Goal: Complete application form

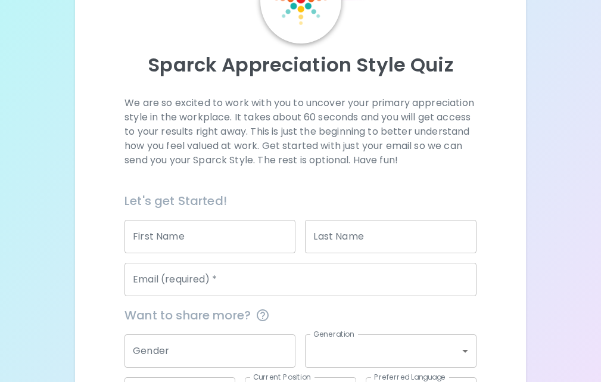
scroll to position [93, 0]
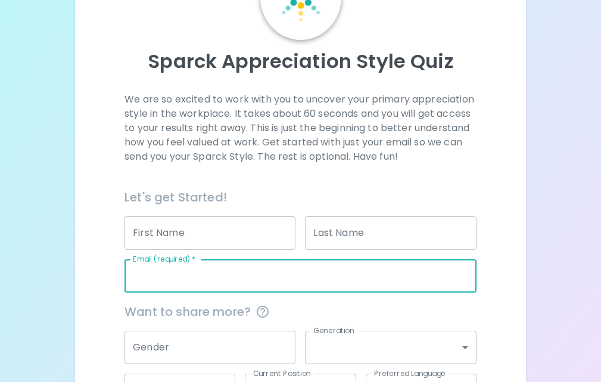
click at [179, 282] on input "Email (required)   *" at bounding box center [301, 275] width 352 height 33
type input "[EMAIL_ADDRESS][DOMAIN_NAME]"
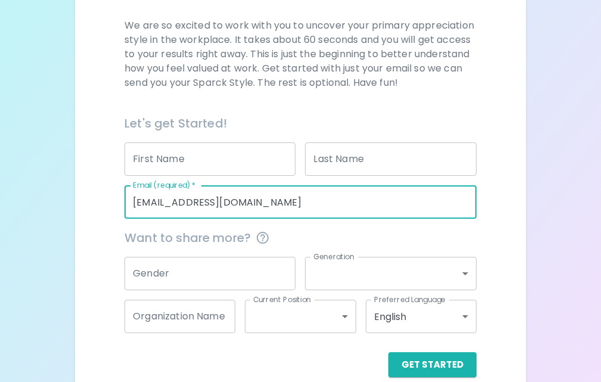
scroll to position [186, 0]
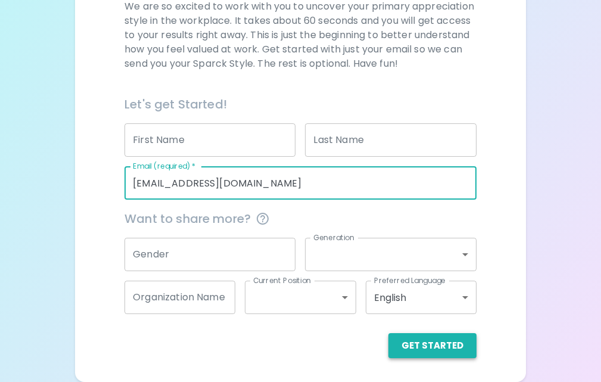
click at [427, 344] on button "Get Started" at bounding box center [432, 345] width 88 height 25
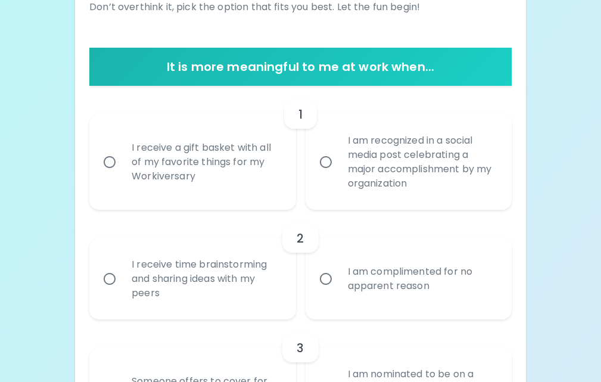
scroll to position [192, 0]
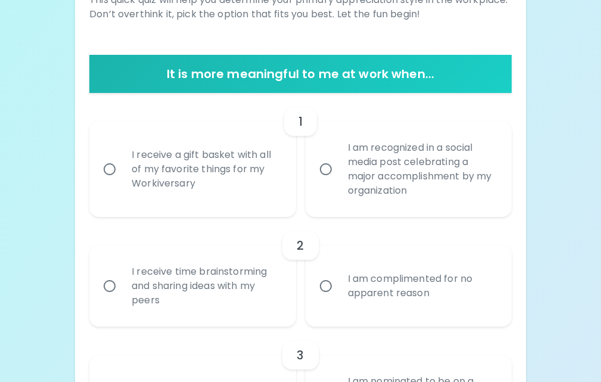
click at [110, 284] on input "I receive time brainstorming and sharing ideas with my peers" at bounding box center [109, 285] width 25 height 25
radio input "true"
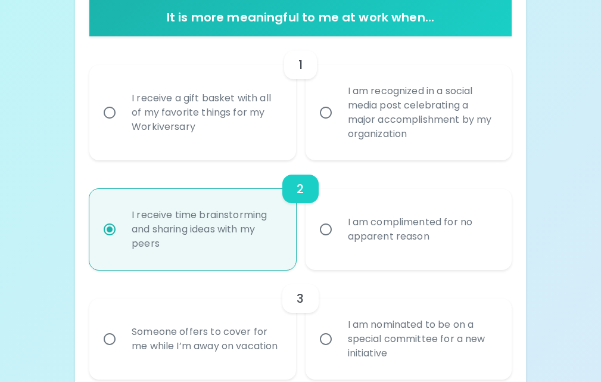
scroll to position [288, 0]
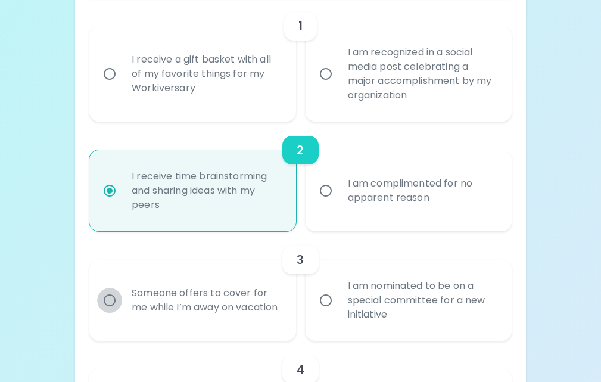
click at [111, 301] on input "Someone offers to cover for me while I’m away on vacation" at bounding box center [109, 300] width 25 height 25
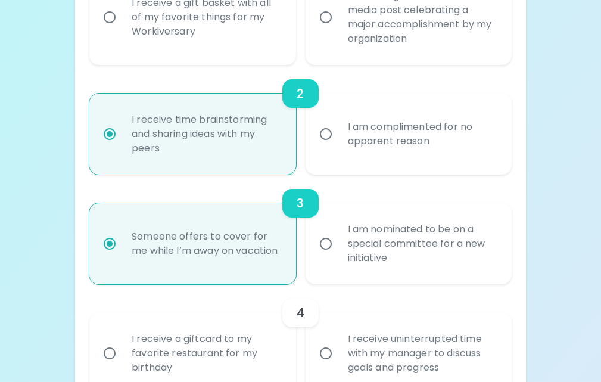
scroll to position [383, 0]
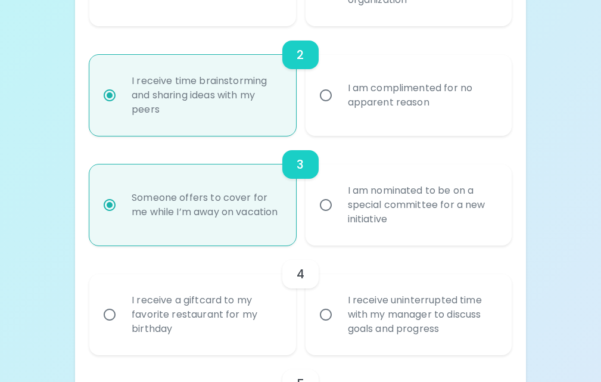
radio input "true"
click at [325, 316] on input "I receive uninterrupted time with my manager to discuss goals and progress" at bounding box center [325, 314] width 25 height 25
radio input "false"
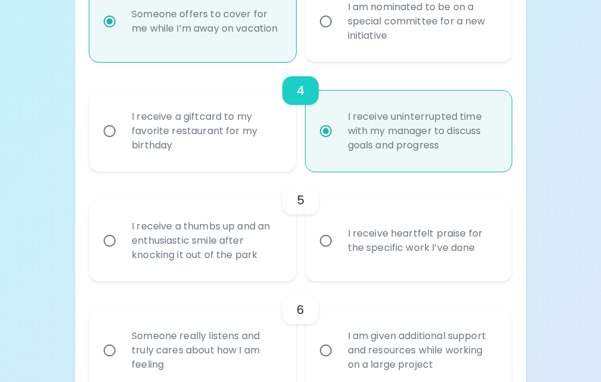
scroll to position [620, 0]
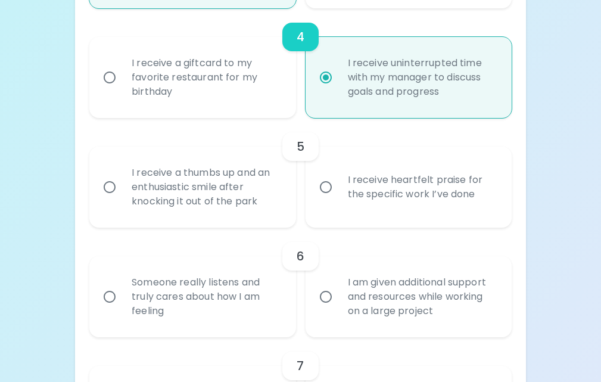
radio input "true"
click at [110, 189] on input "I receive a thumbs up and an enthusiastic smile after knocking it out of the pa…" at bounding box center [109, 187] width 25 height 25
radio input "false"
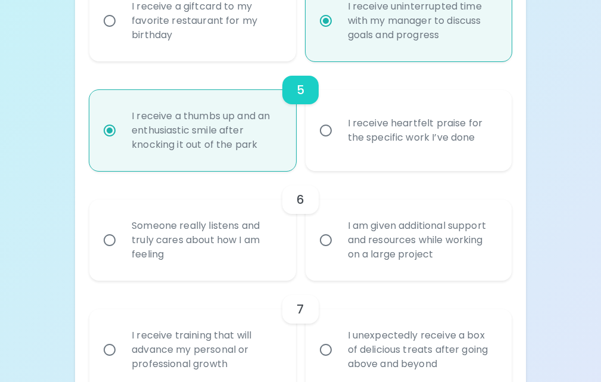
scroll to position [716, 0]
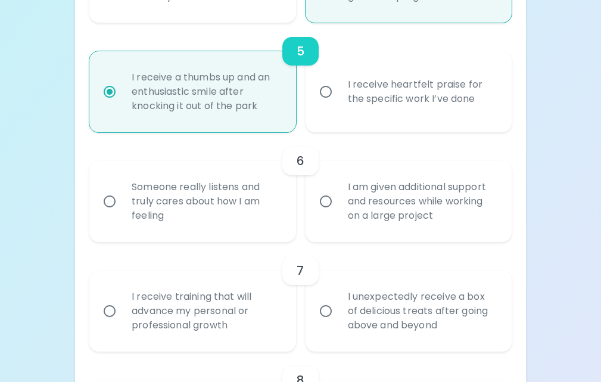
radio input "true"
click at [328, 200] on input "I am given additional support and resources while working on a large project" at bounding box center [325, 201] width 25 height 25
radio input "false"
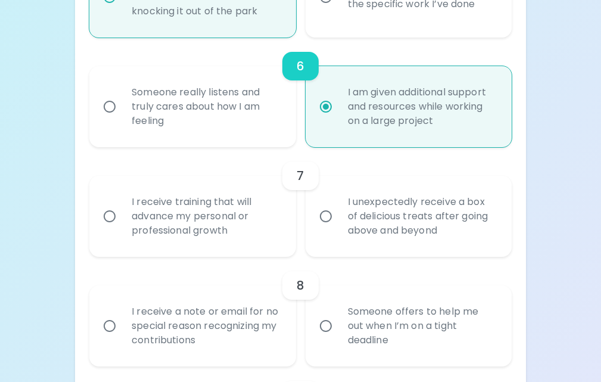
scroll to position [811, 0]
radio input "true"
click at [108, 214] on input "I receive training that will advance my personal or professional growth" at bounding box center [109, 215] width 25 height 25
radio input "false"
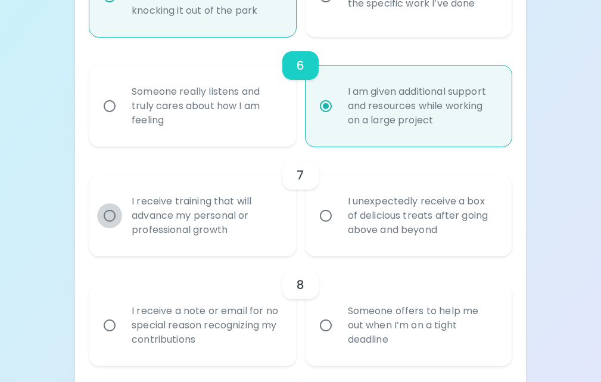
radio input "false"
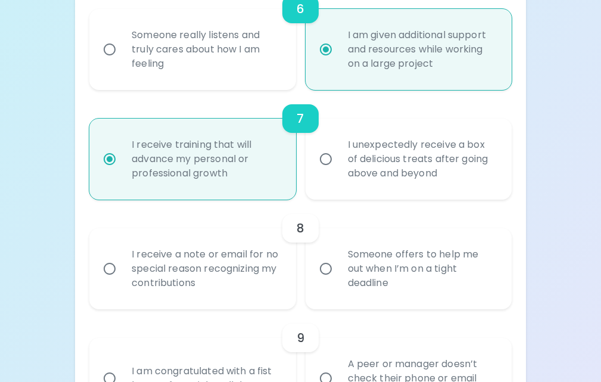
scroll to position [906, 0]
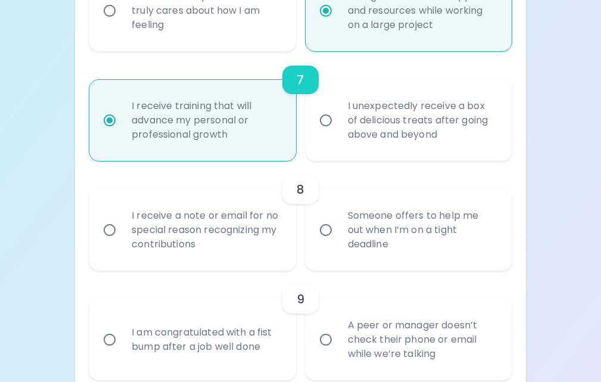
radio input "true"
click at [327, 229] on input "Someone offers to help me out when I’m on a tight deadline" at bounding box center [325, 229] width 25 height 25
radio input "false"
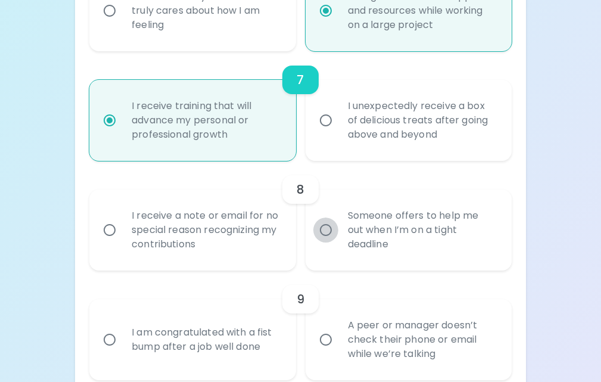
radio input "false"
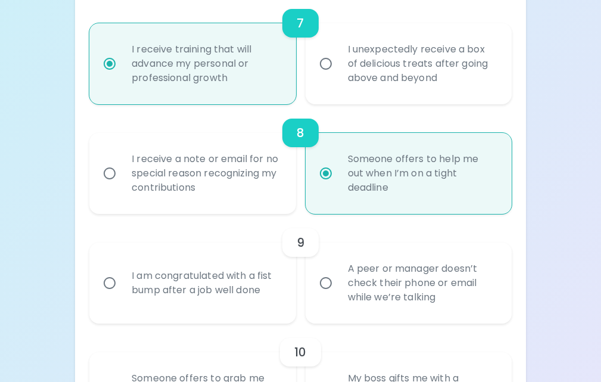
scroll to position [1001, 0]
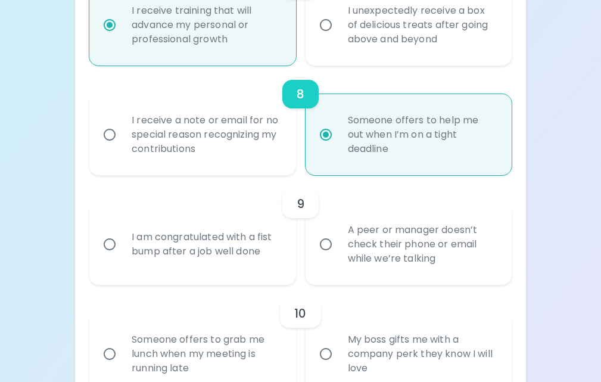
radio input "true"
click at [327, 246] on input "A peer or manager doesn’t check their phone or email while we’re talking" at bounding box center [325, 244] width 25 height 25
radio input "false"
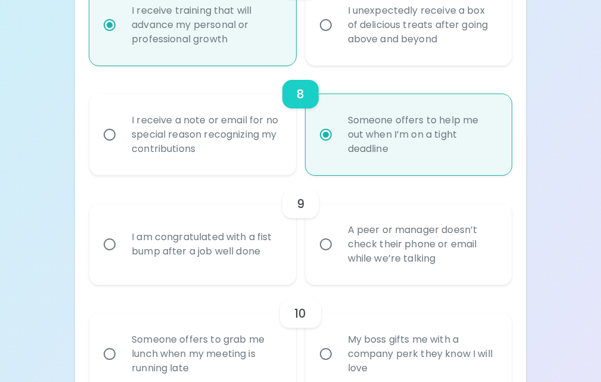
radio input "false"
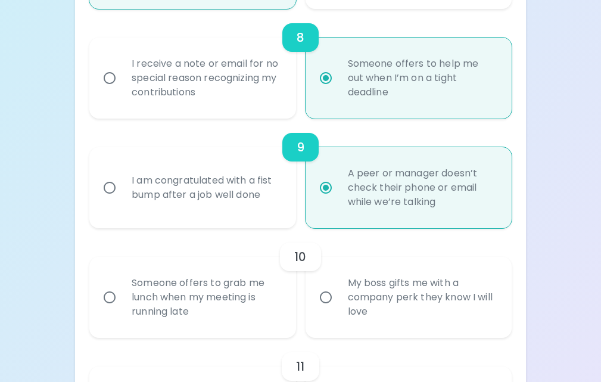
scroll to position [1097, 0]
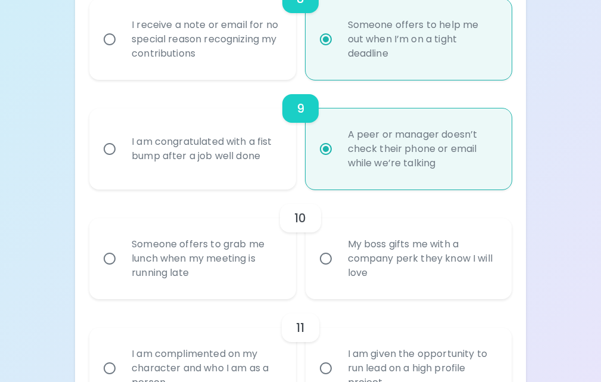
radio input "true"
click at [328, 259] on input "My boss gifts me with a company perk they know I will love" at bounding box center [325, 258] width 25 height 25
radio input "false"
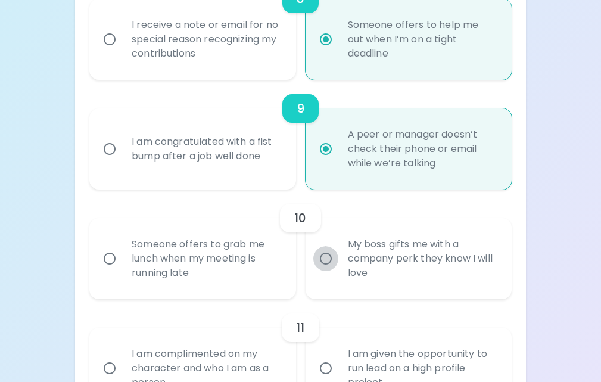
radio input "false"
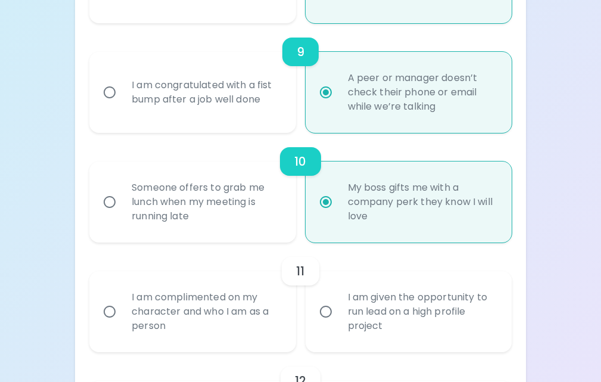
scroll to position [1192, 0]
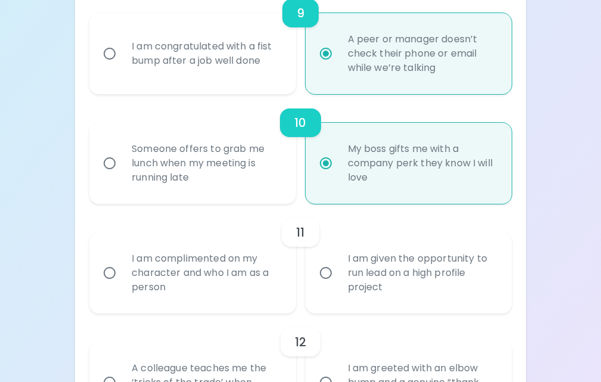
radio input "true"
click at [108, 268] on input "I am complimented on my character and who I am as a person" at bounding box center [109, 272] width 25 height 25
radio input "false"
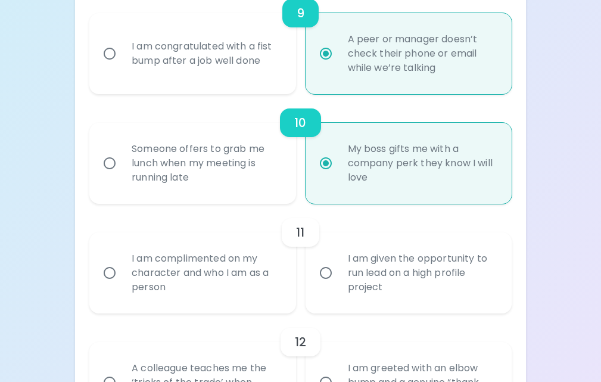
radio input "false"
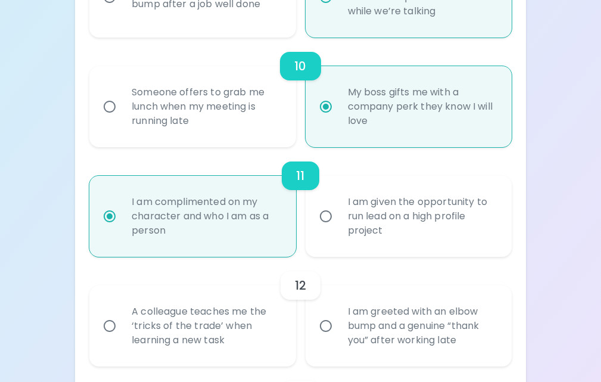
scroll to position [1287, 0]
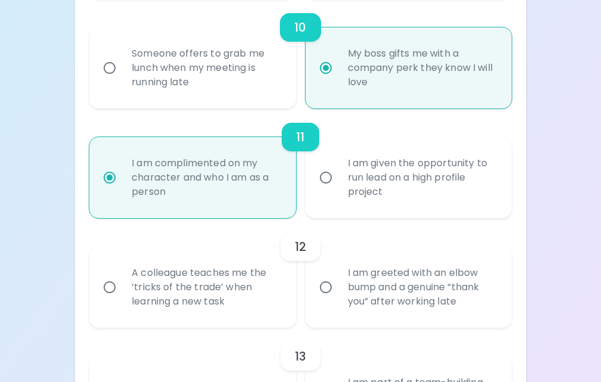
radio input "true"
click at [111, 288] on input "A colleague teaches me the ‘tricks of the trade’ when learning a new task" at bounding box center [109, 287] width 25 height 25
radio input "false"
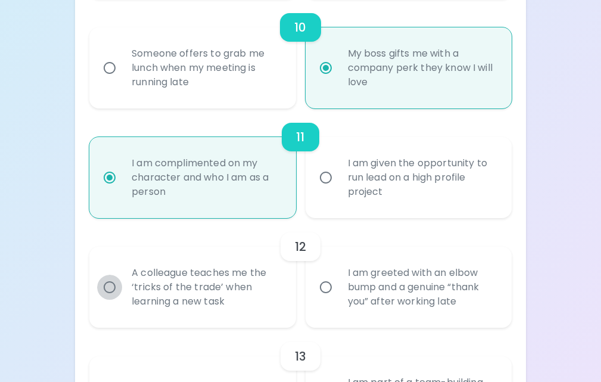
radio input "false"
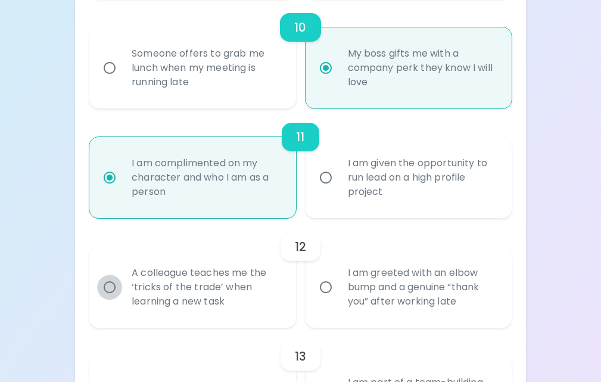
radio input "false"
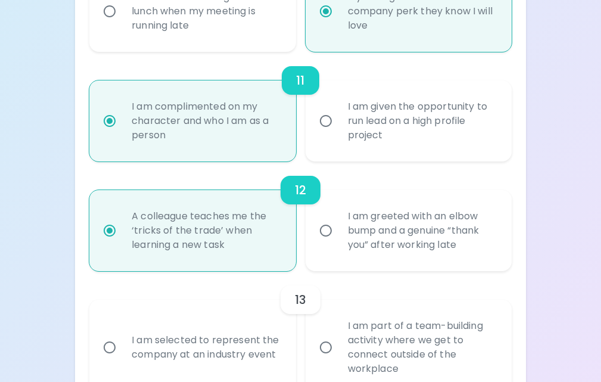
scroll to position [1383, 0]
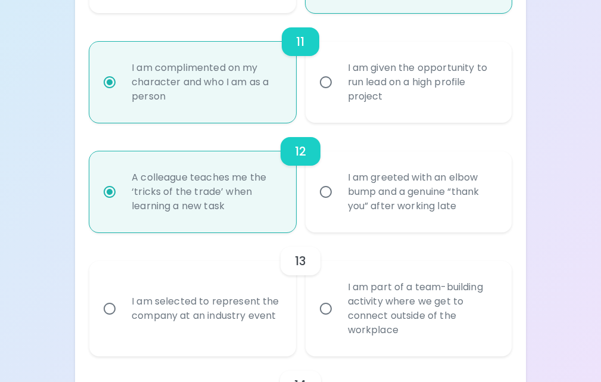
radio input "true"
click at [327, 309] on input "I am part of a team-building activity where we get to connect outside of the wo…" at bounding box center [325, 308] width 25 height 25
radio input "false"
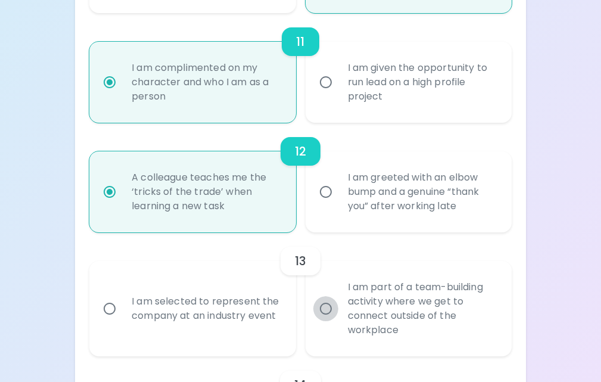
radio input "false"
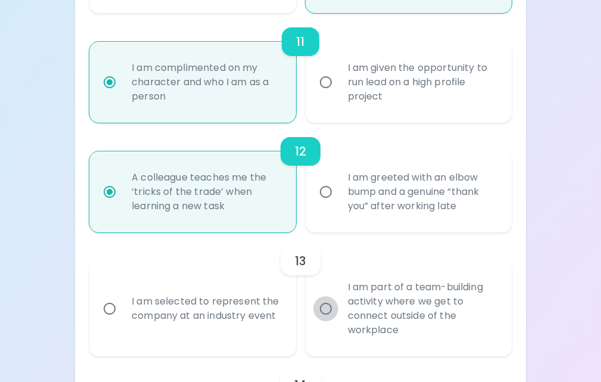
radio input "false"
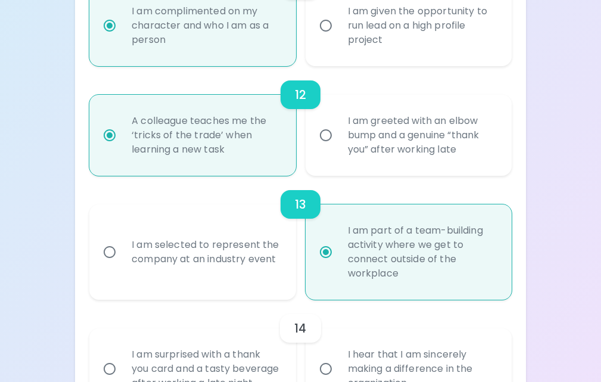
scroll to position [1478, 0]
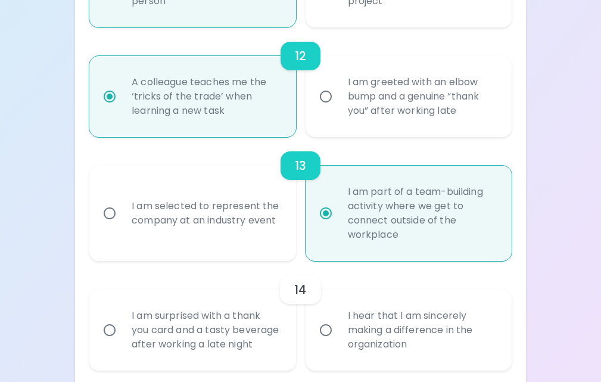
radio input "true"
click at [324, 338] on input "I hear that I am sincerely making a difference in the organization" at bounding box center [325, 330] width 25 height 25
radio input "false"
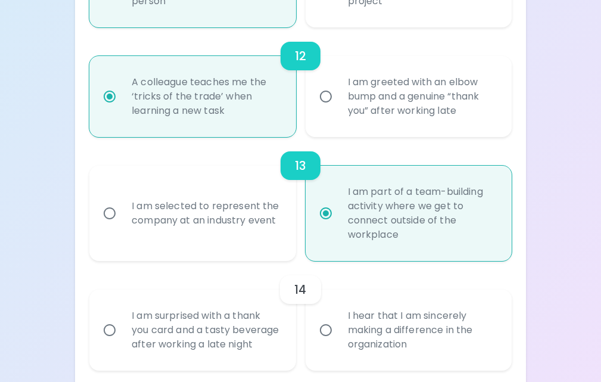
radio input "false"
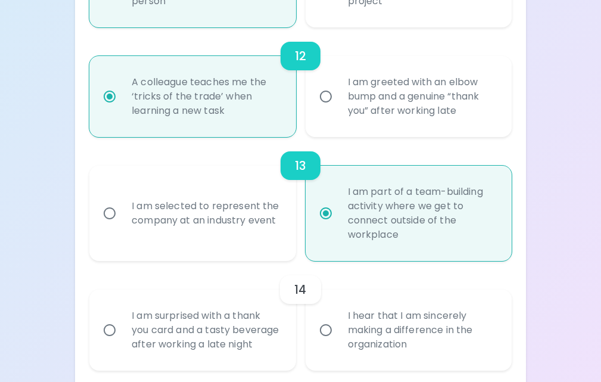
radio input "false"
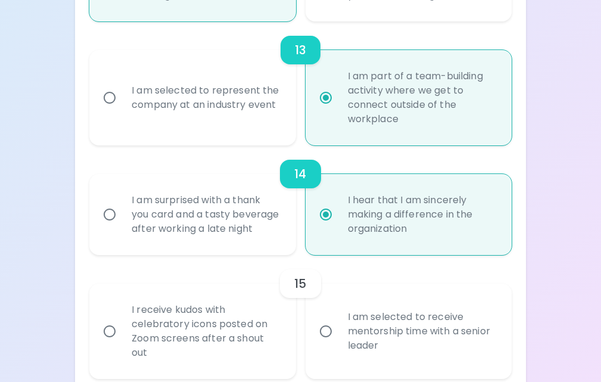
scroll to position [1663, 0]
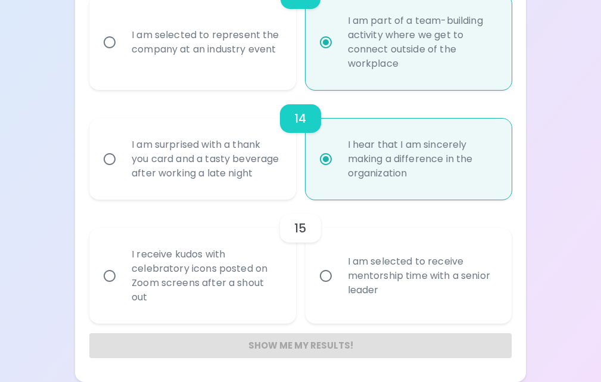
radio input "true"
click at [109, 277] on input "I receive kudos with celebratory icons posted on Zoom screens after a shout out" at bounding box center [109, 275] width 25 height 25
radio input "false"
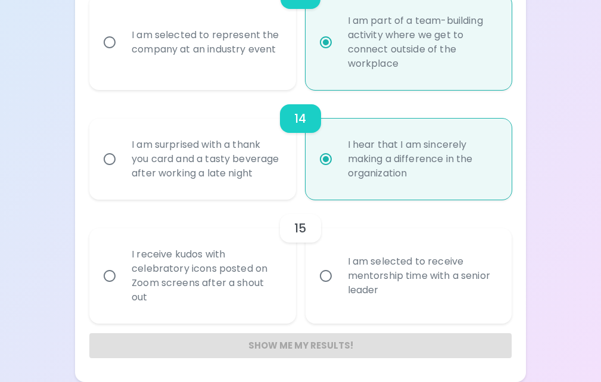
radio input "false"
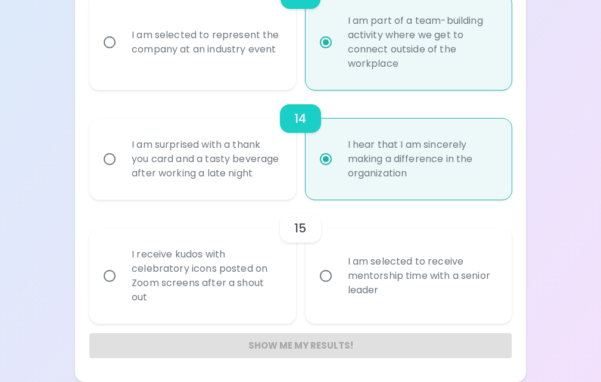
radio input "false"
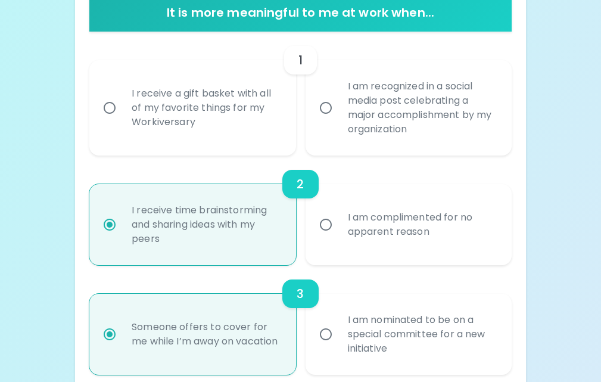
scroll to position [250, 0]
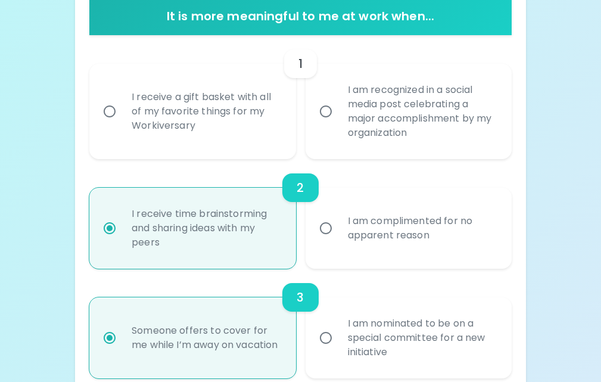
radio input "true"
click at [104, 109] on input "I receive a gift basket with all of my favorite things for my Workiversary" at bounding box center [109, 111] width 25 height 25
radio input "false"
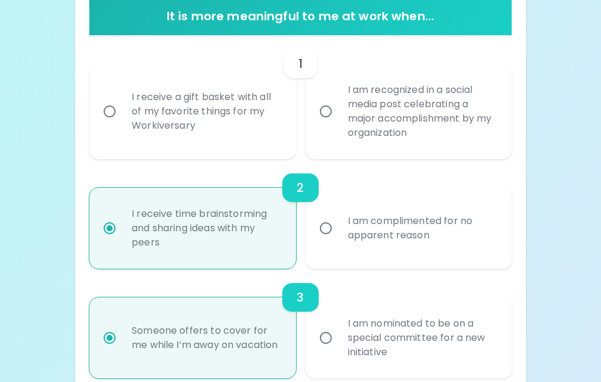
radio input "false"
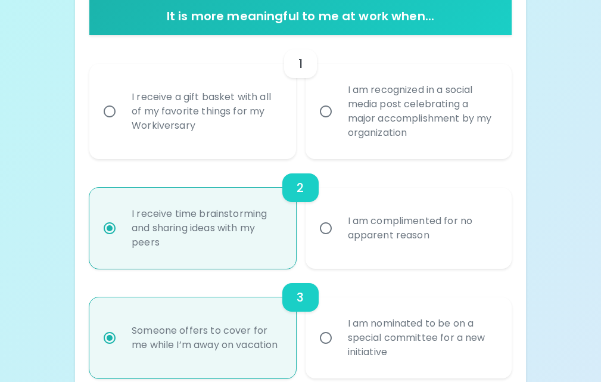
radio input "false"
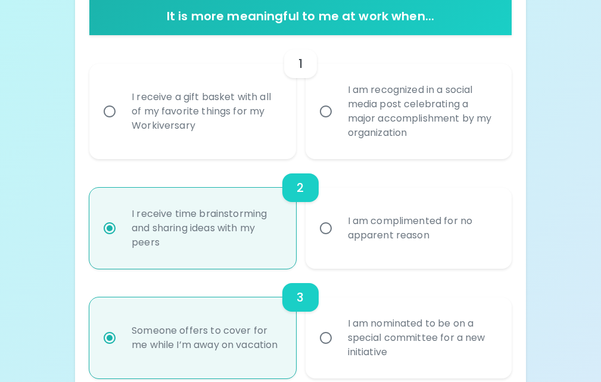
radio input "false"
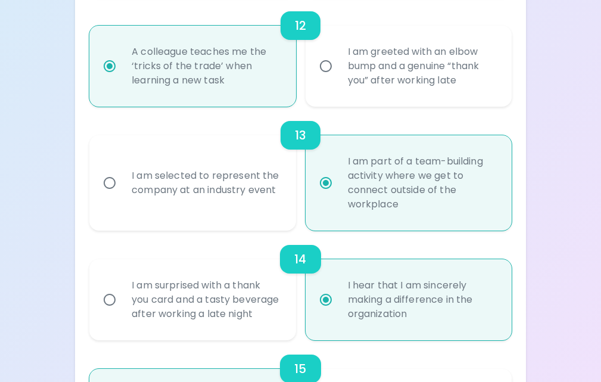
scroll to position [1663, 0]
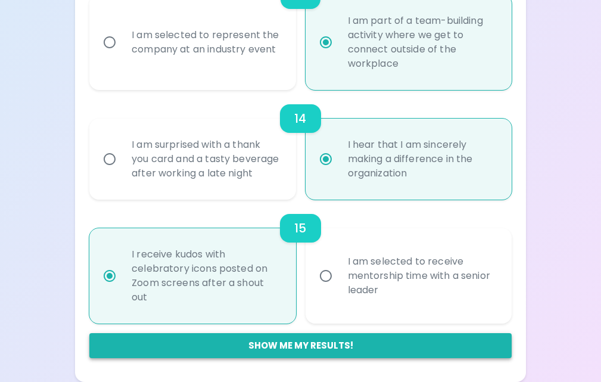
radio input "true"
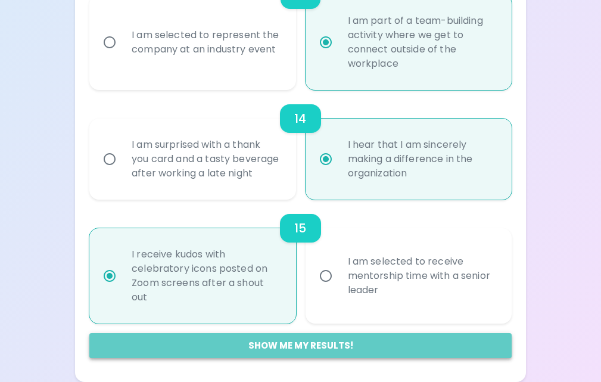
click at [345, 347] on button "Show me my results!" at bounding box center [300, 345] width 422 height 25
radio input "false"
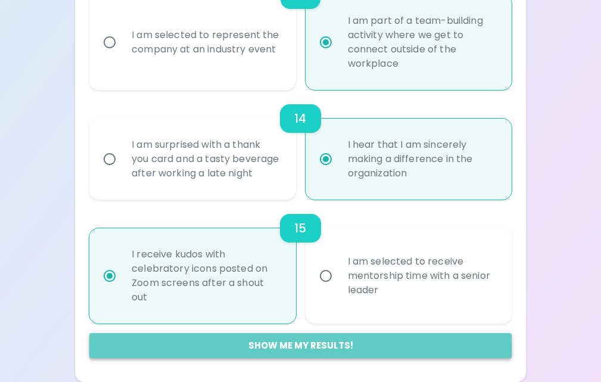
radio input "false"
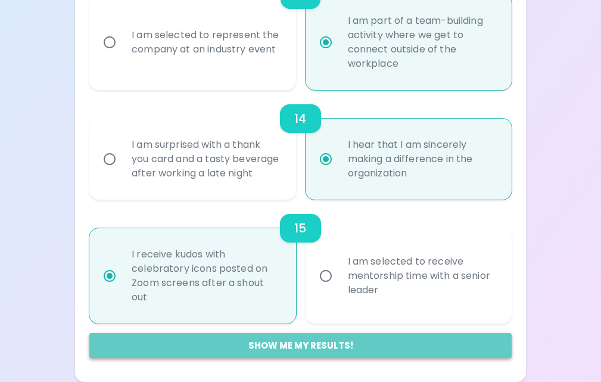
radio input "false"
radio input "true"
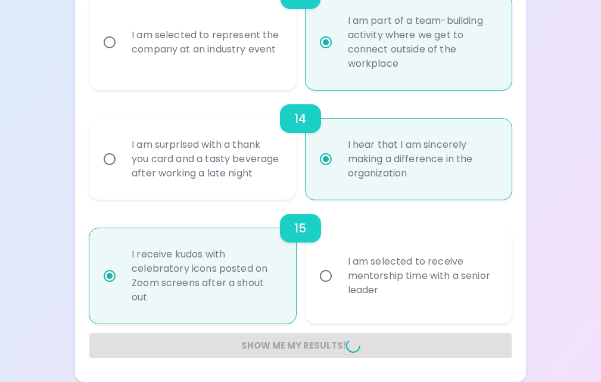
radio input "false"
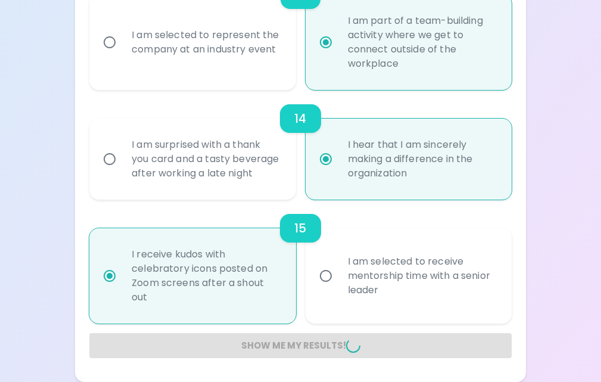
radio input "false"
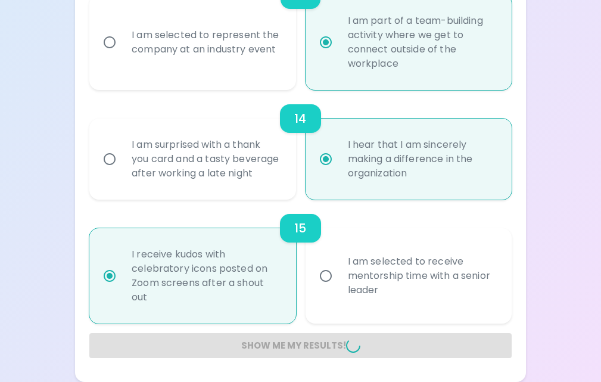
radio input "false"
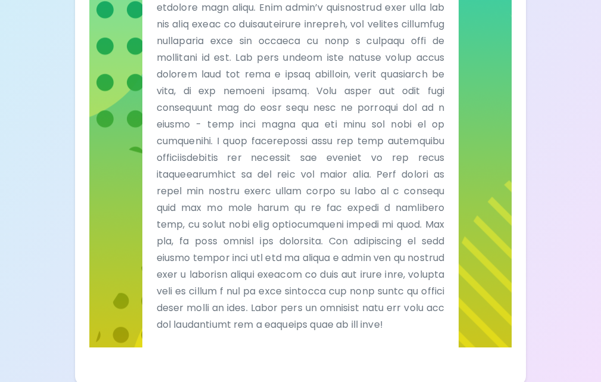
scroll to position [847, 0]
